Goal: Information Seeking & Learning: Learn about a topic

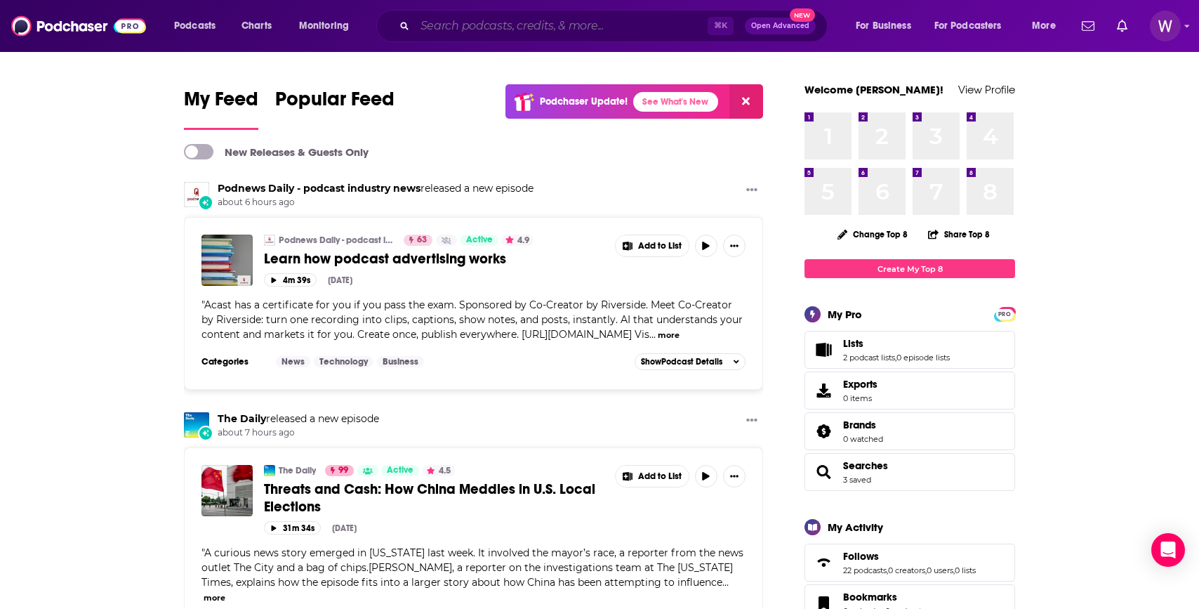
click at [484, 19] on input "Search podcasts, credits, & more..." at bounding box center [561, 26] width 293 height 22
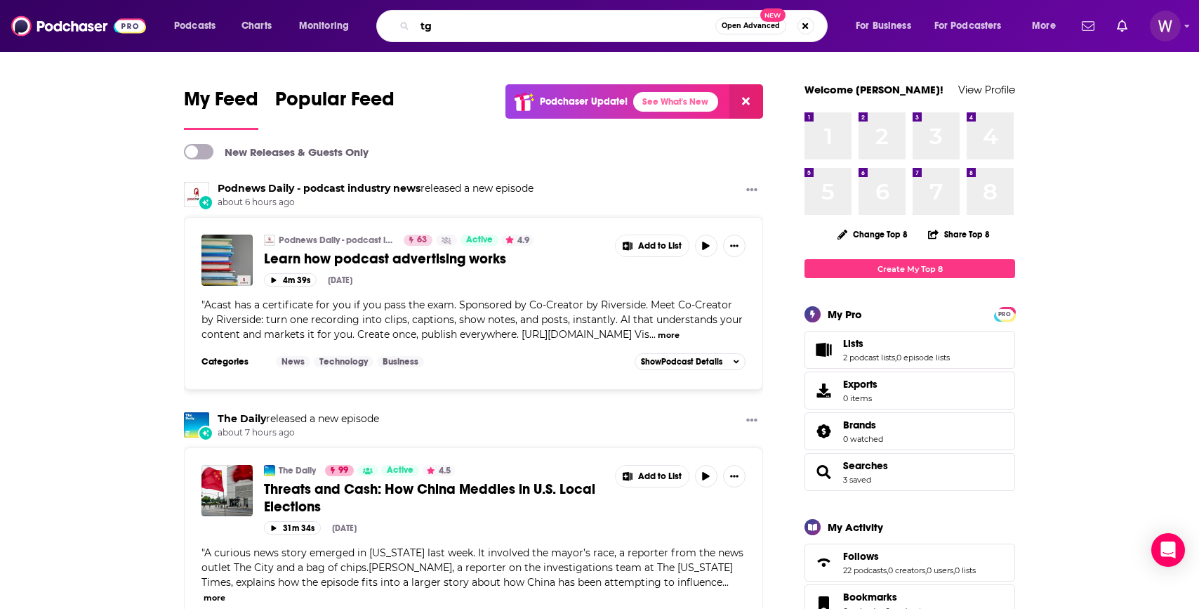
type input "t"
type input "the right time"
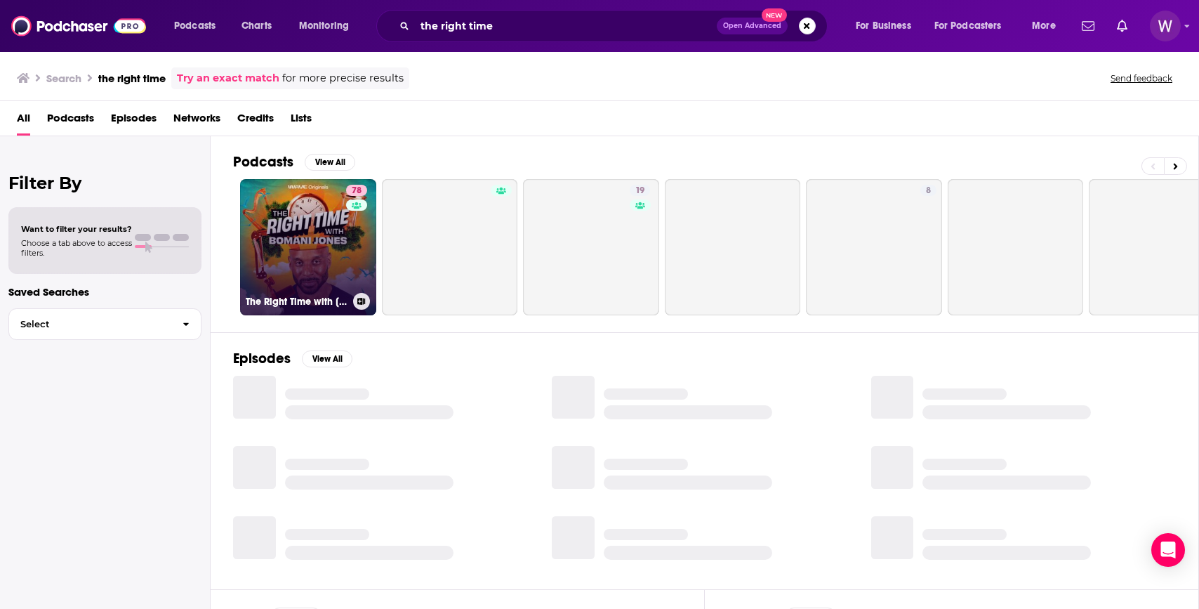
click at [320, 251] on link "78 The Right Time with [PERSON_NAME]" at bounding box center [308, 247] width 136 height 136
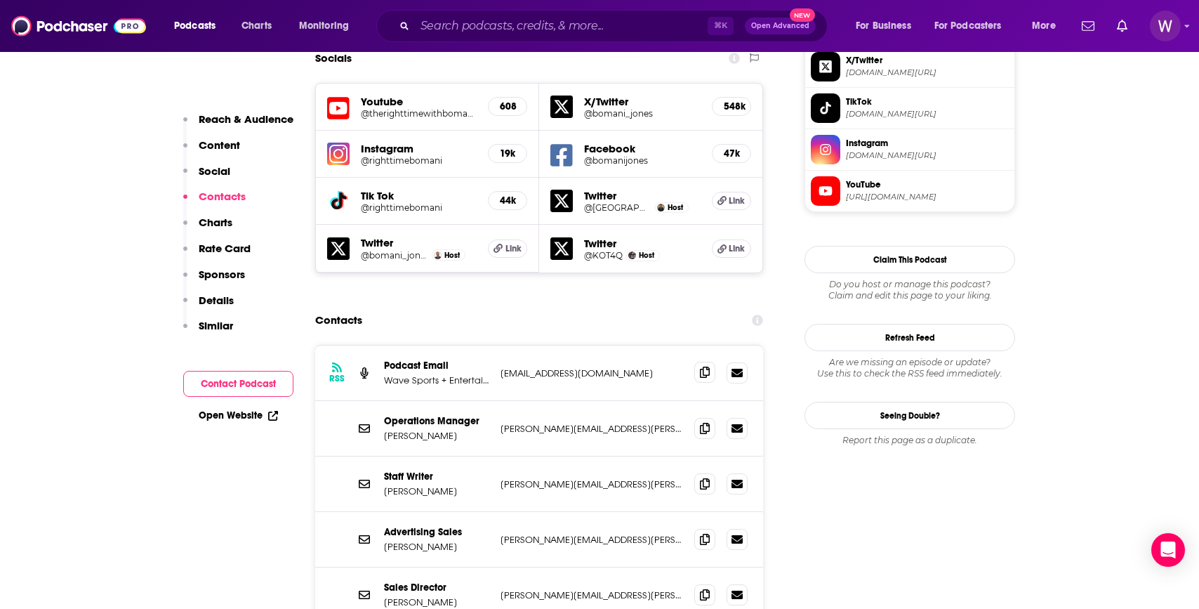
scroll to position [1272, 0]
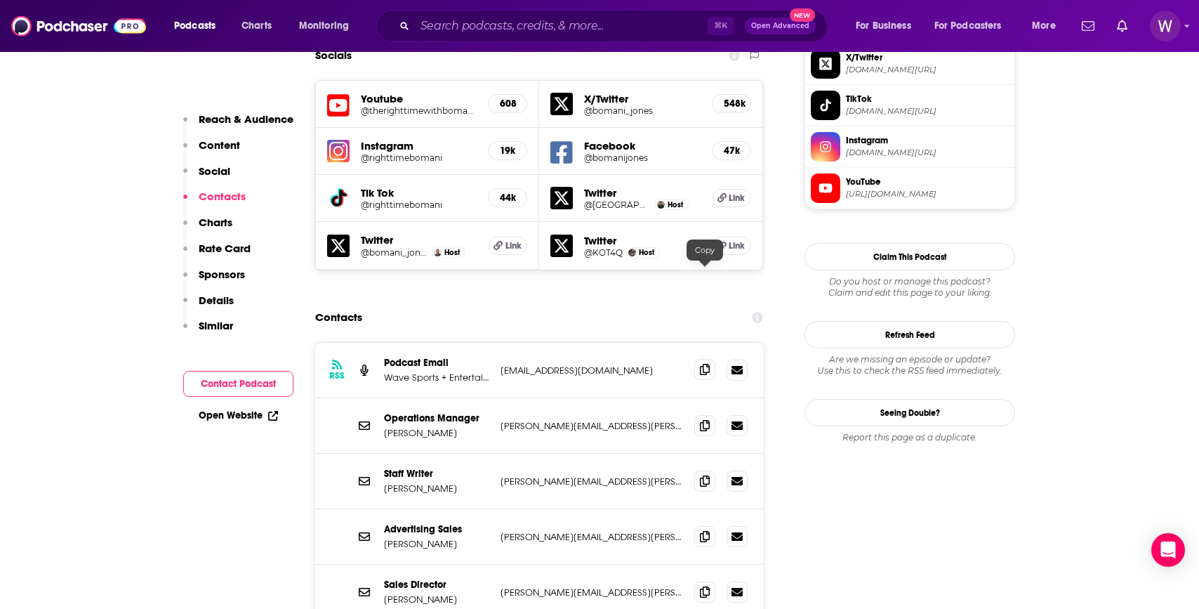
click at [697, 359] on span at bounding box center [704, 369] width 21 height 21
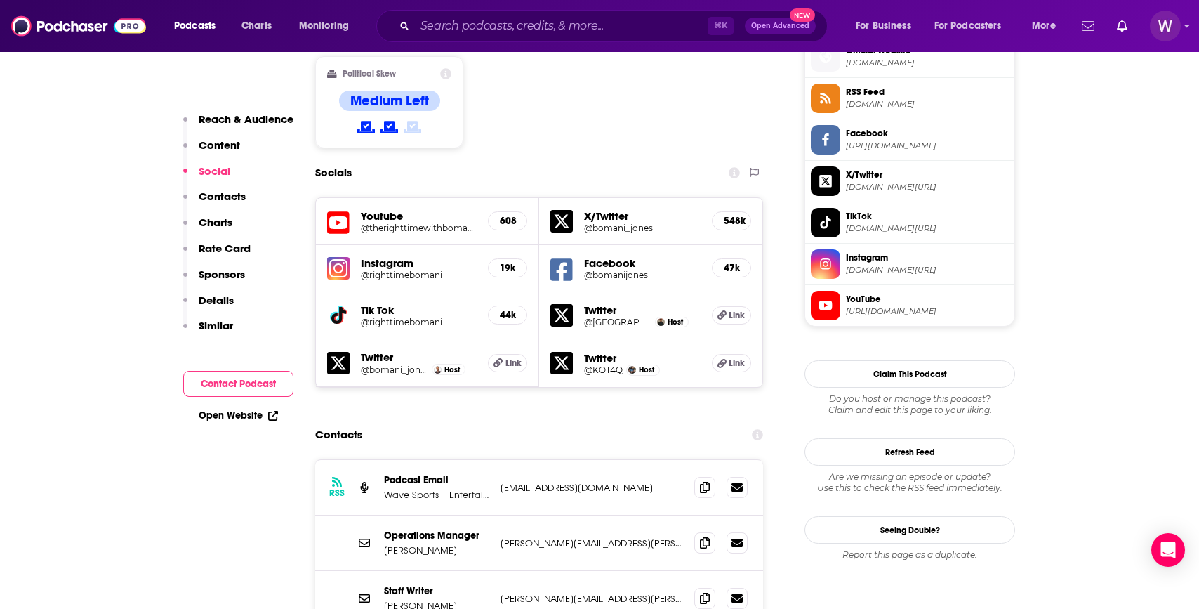
scroll to position [1191, 0]
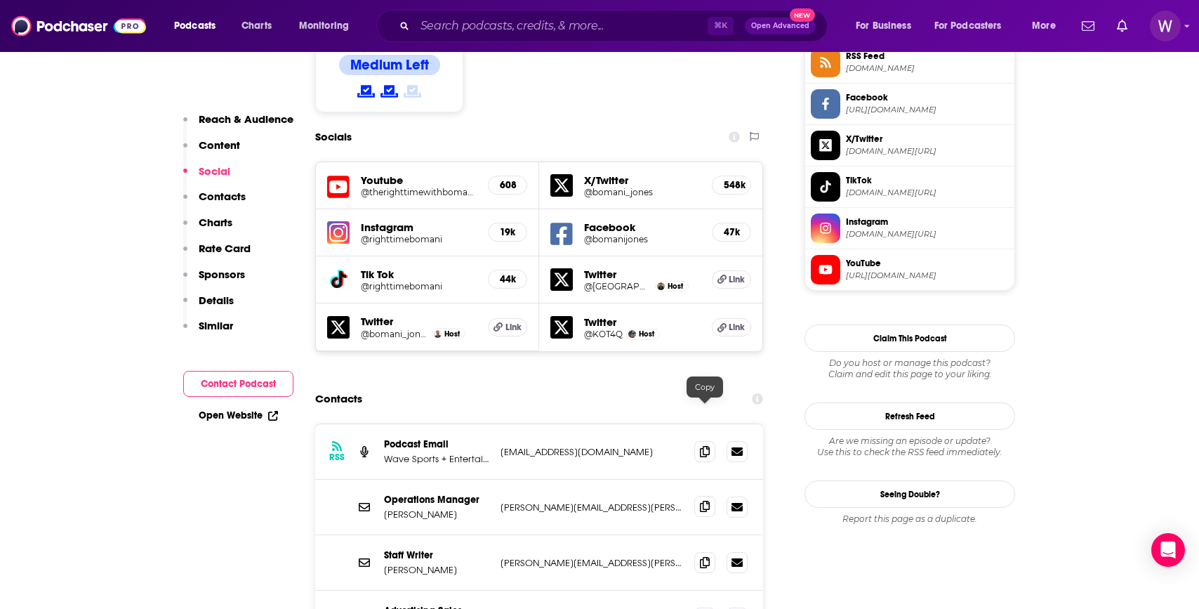
click at [710, 496] on span at bounding box center [704, 506] width 21 height 21
click at [507, 27] on input "Search podcasts, credits, & more..." at bounding box center [561, 26] width 293 height 22
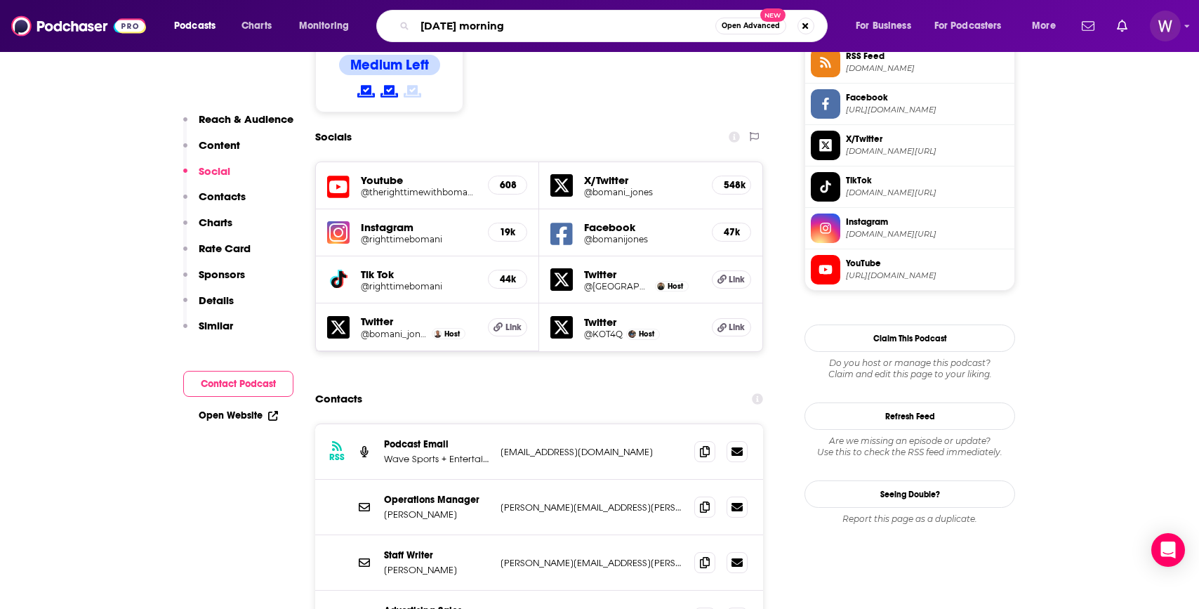
type input "[DATE] mornings"
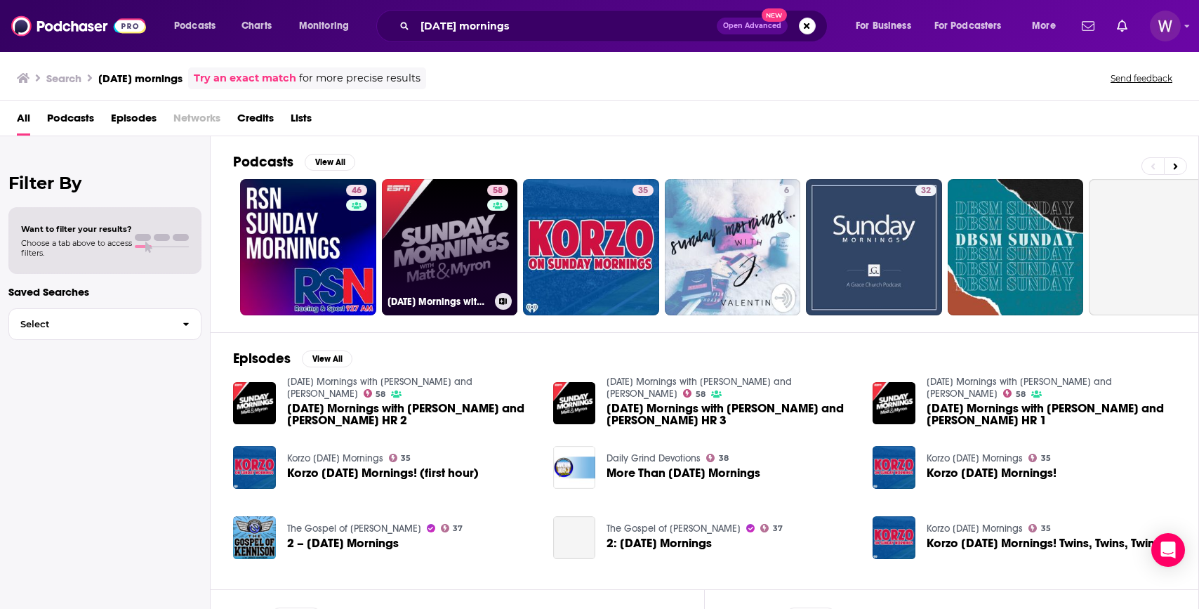
click at [407, 264] on link "58 [DATE] Mornings with [PERSON_NAME] and [PERSON_NAME]" at bounding box center [450, 247] width 136 height 136
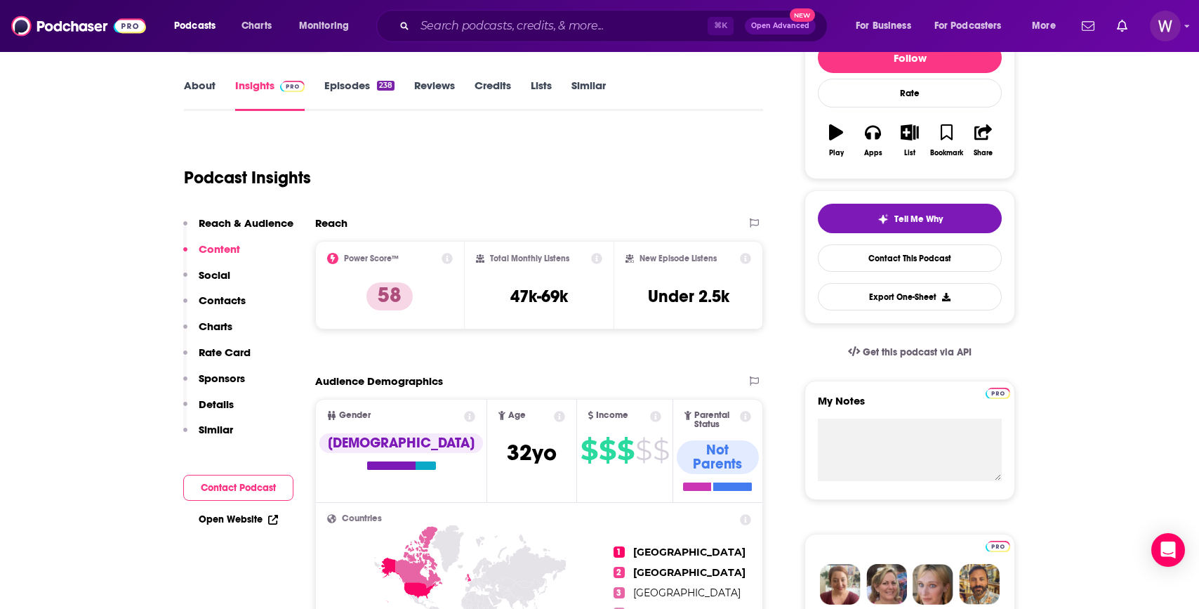
scroll to position [175, 0]
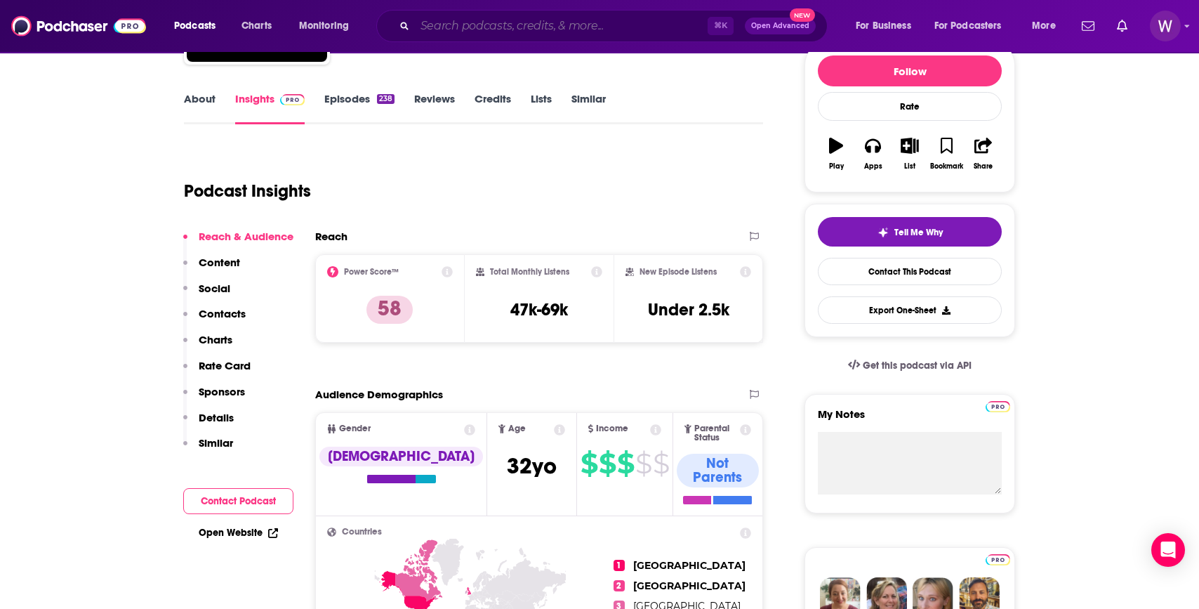
click at [458, 22] on input "Search podcasts, credits, & more..." at bounding box center [561, 26] width 293 height 22
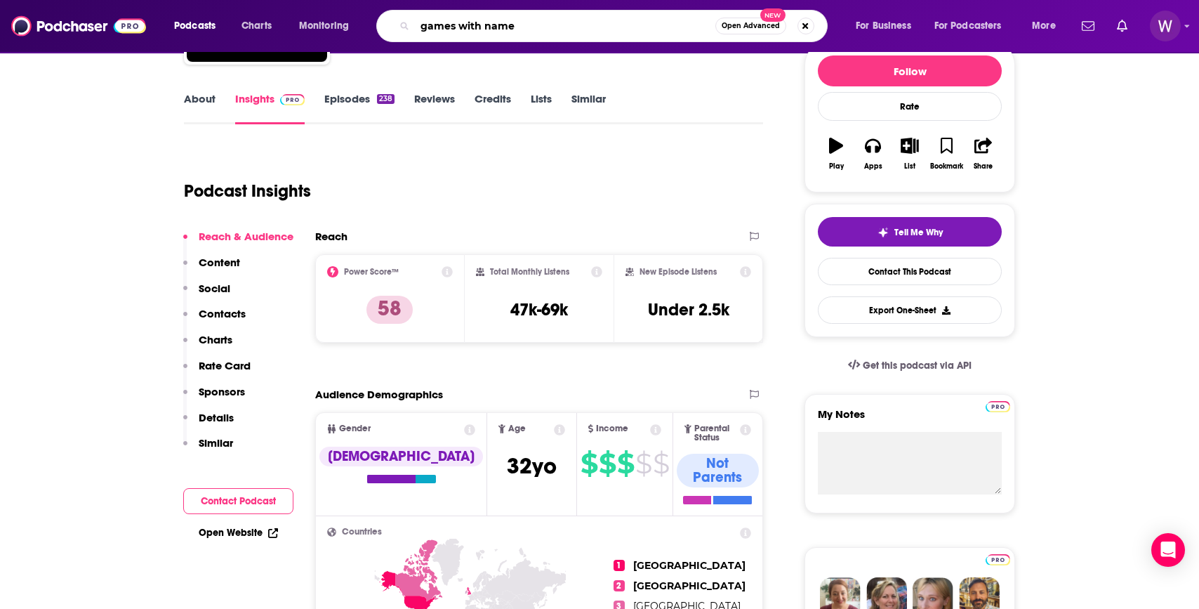
type input "games with names"
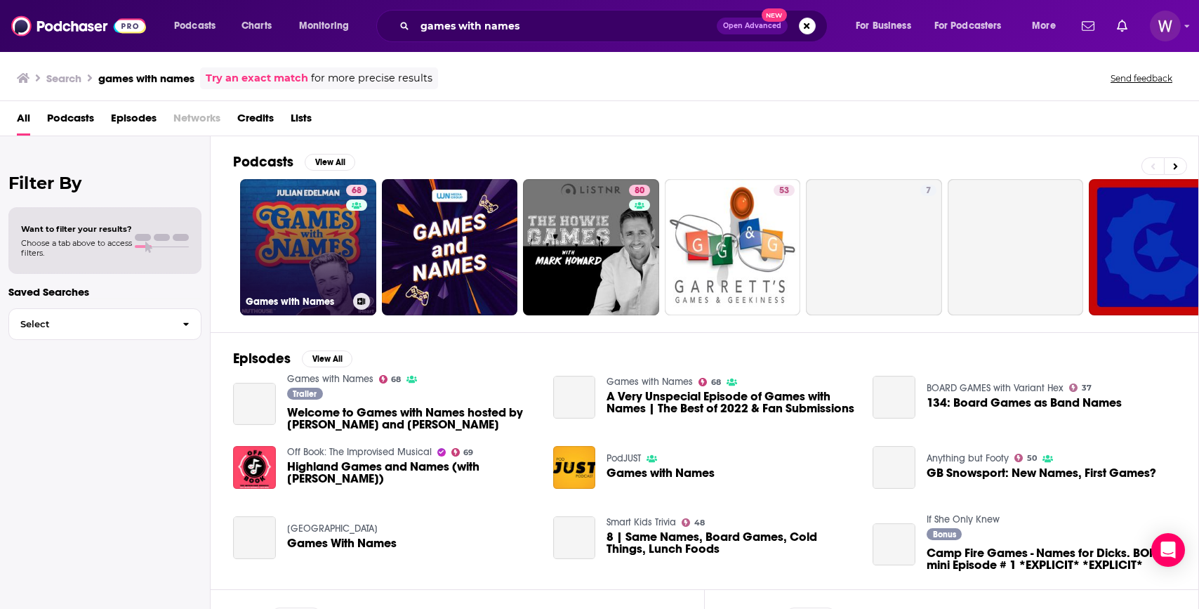
click at [319, 252] on link "68 Games with Names" at bounding box center [308, 247] width 136 height 136
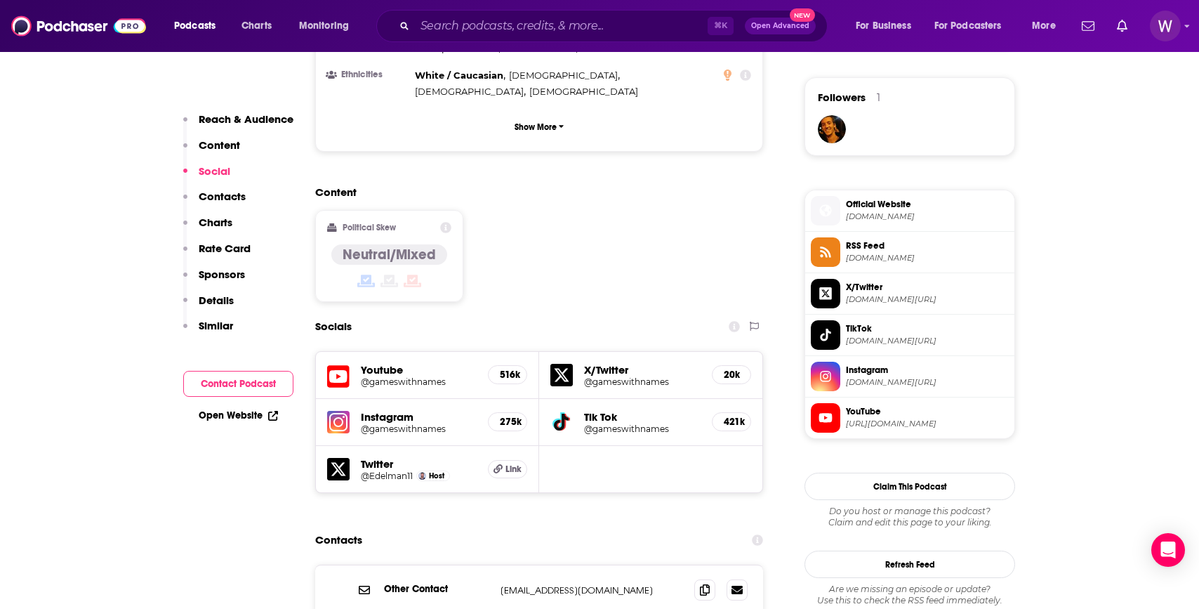
scroll to position [1004, 0]
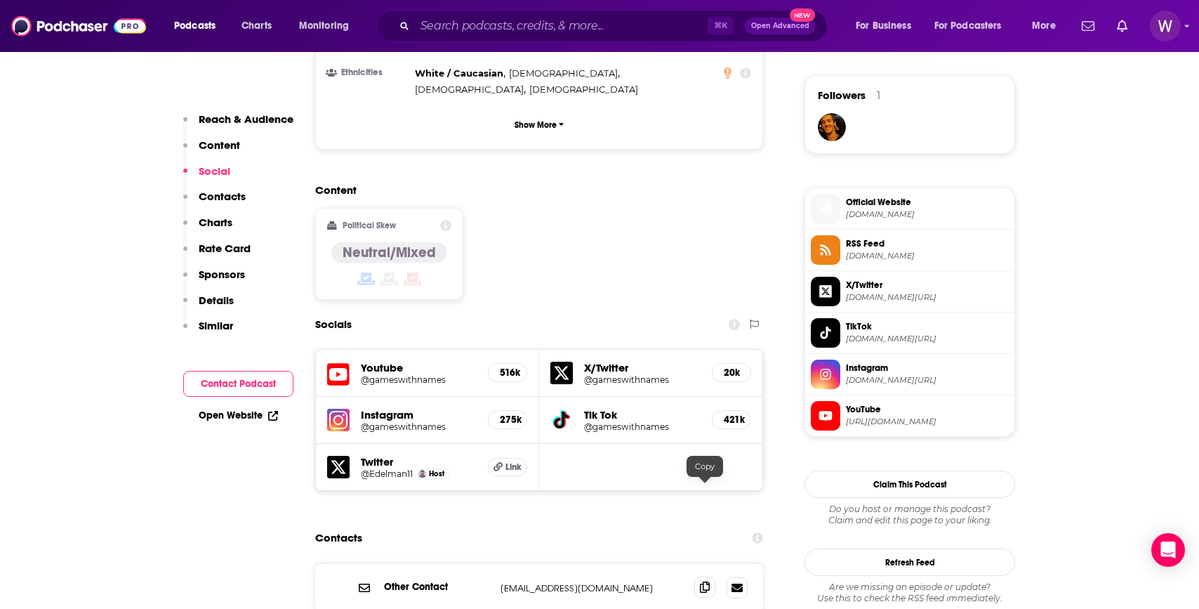
click at [705, 576] on span at bounding box center [704, 586] width 21 height 21
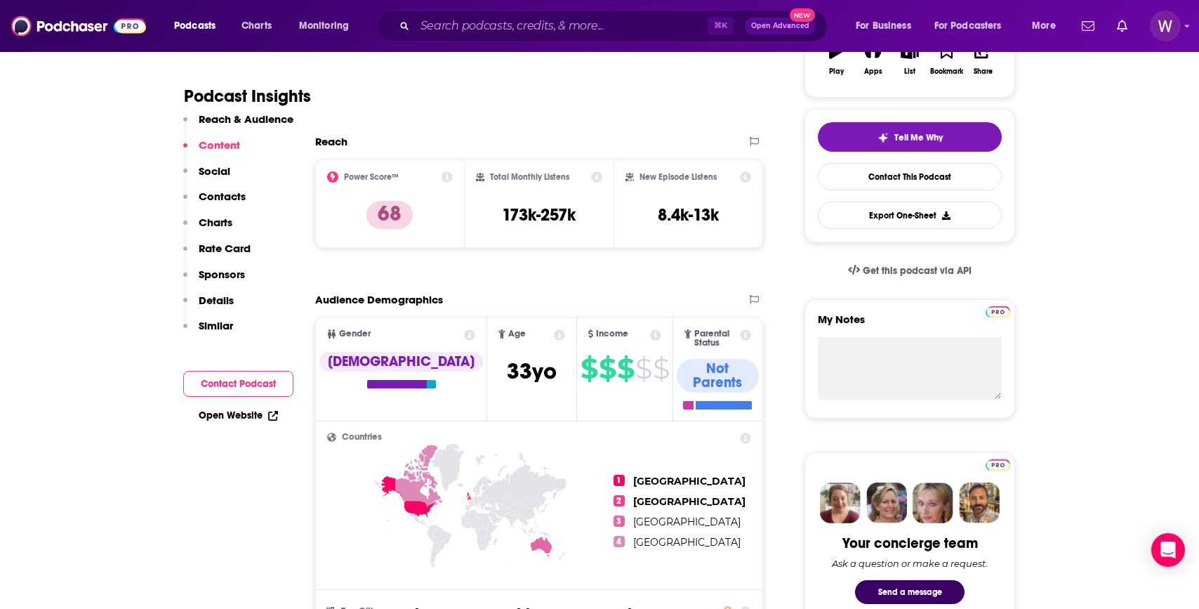
scroll to position [246, 0]
